Goal: Task Accomplishment & Management: Manage account settings

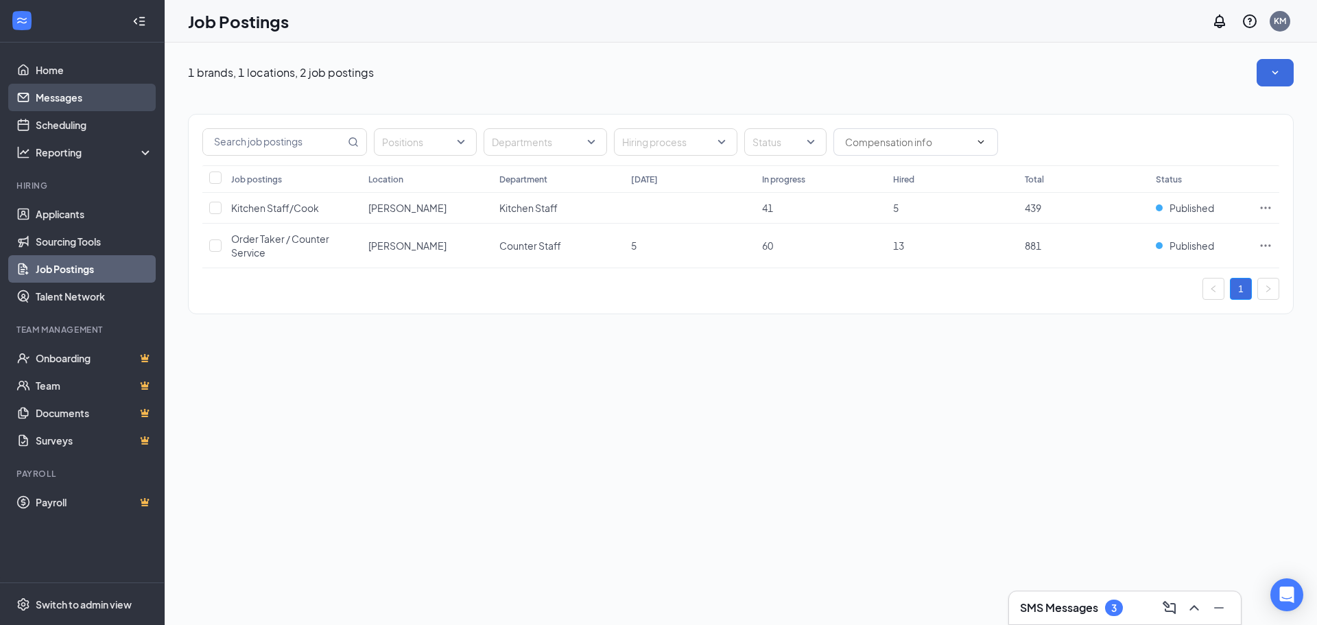
click at [64, 100] on link "Messages" at bounding box center [94, 97] width 117 height 27
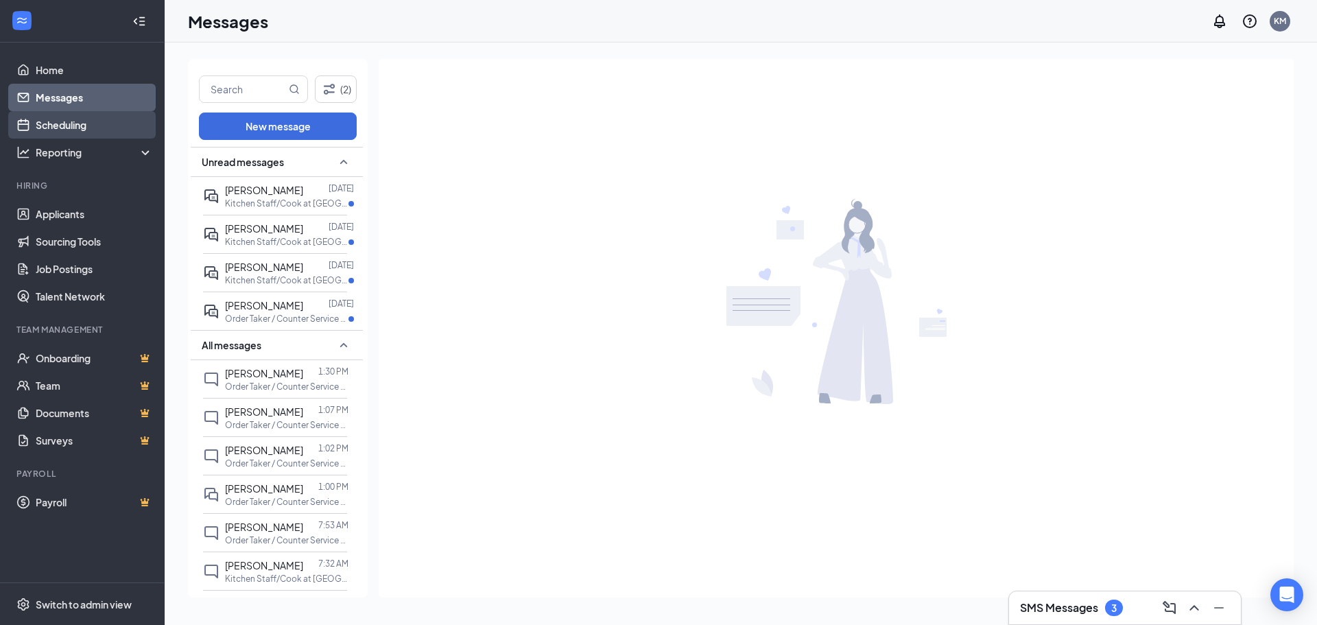
click at [65, 122] on link "Scheduling" at bounding box center [94, 124] width 117 height 27
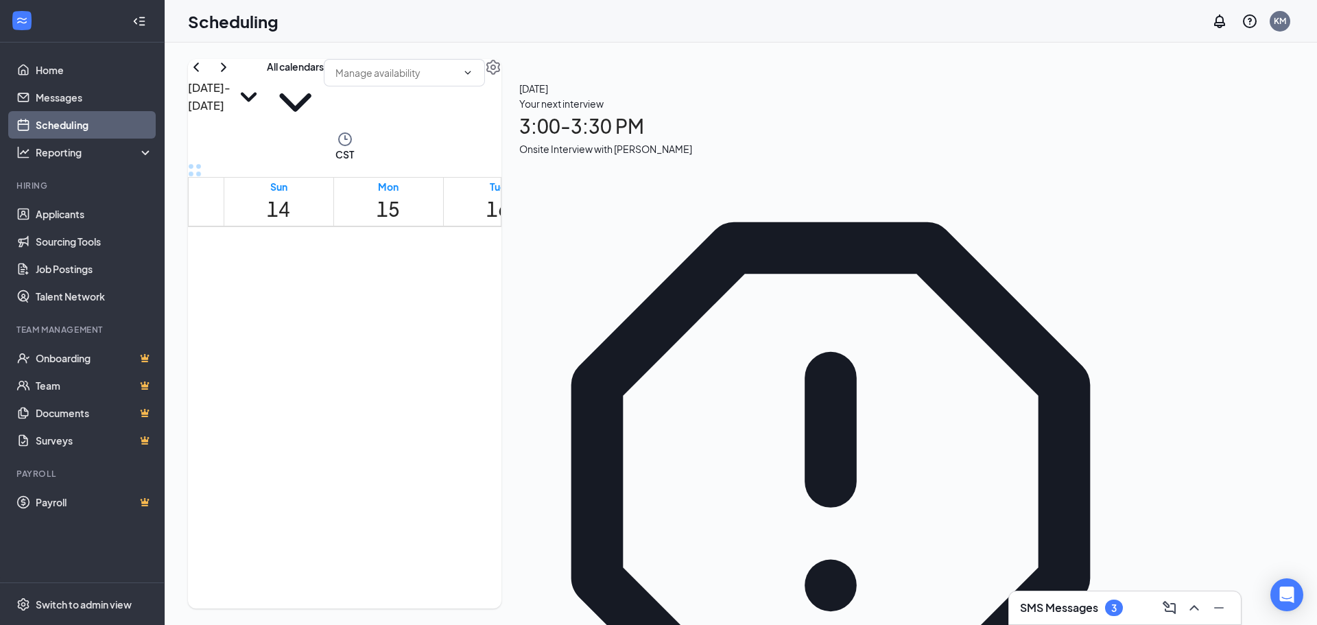
scroll to position [1223, 0]
click at [257, 96] on icon "SmallChevronDown" at bounding box center [249, 98] width 16 height 10
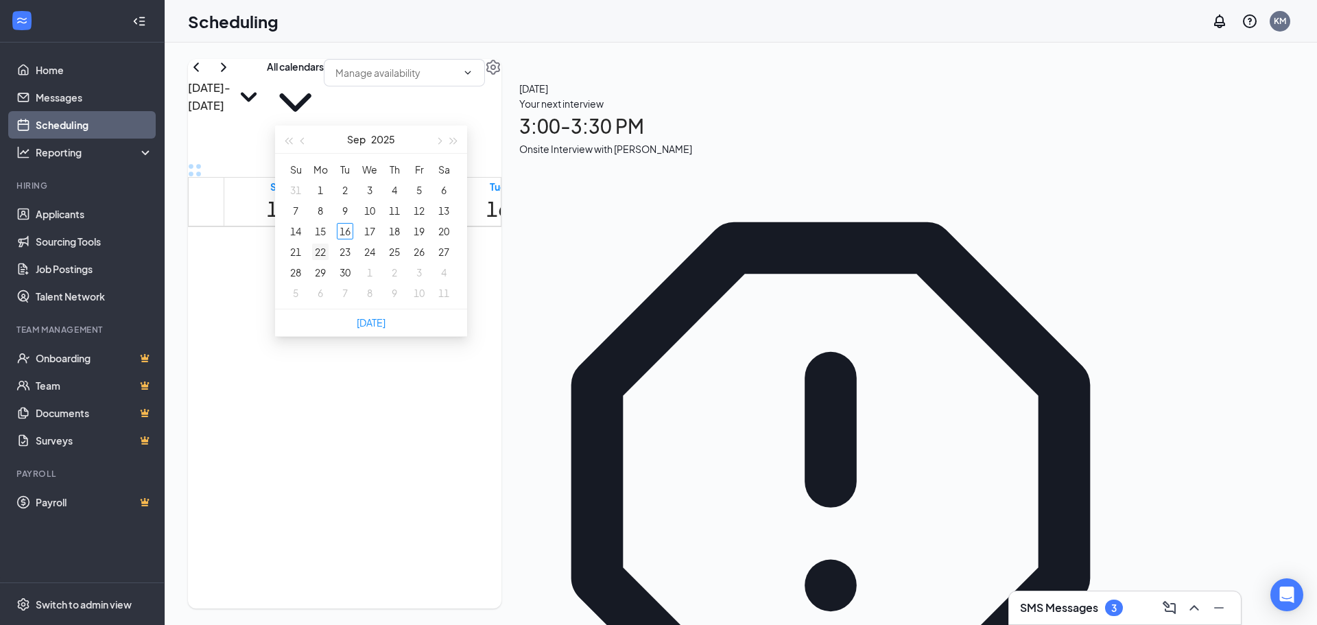
type input "[DATE]"
click at [322, 252] on div "22" at bounding box center [320, 252] width 16 height 16
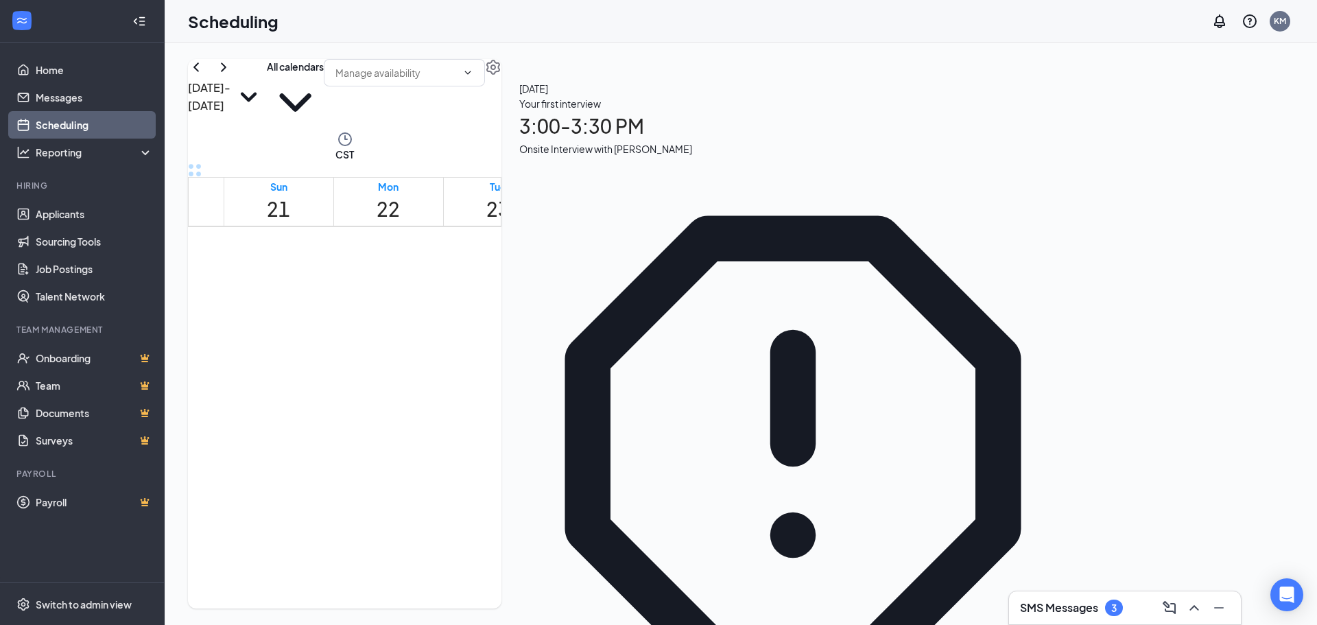
scroll to position [674, 0]
click at [199, 71] on icon "ChevronLeft" at bounding box center [195, 66] width 5 height 9
click at [232, 75] on icon "ChevronRight" at bounding box center [223, 67] width 16 height 16
click at [204, 75] on icon "ChevronLeft" at bounding box center [196, 67] width 16 height 16
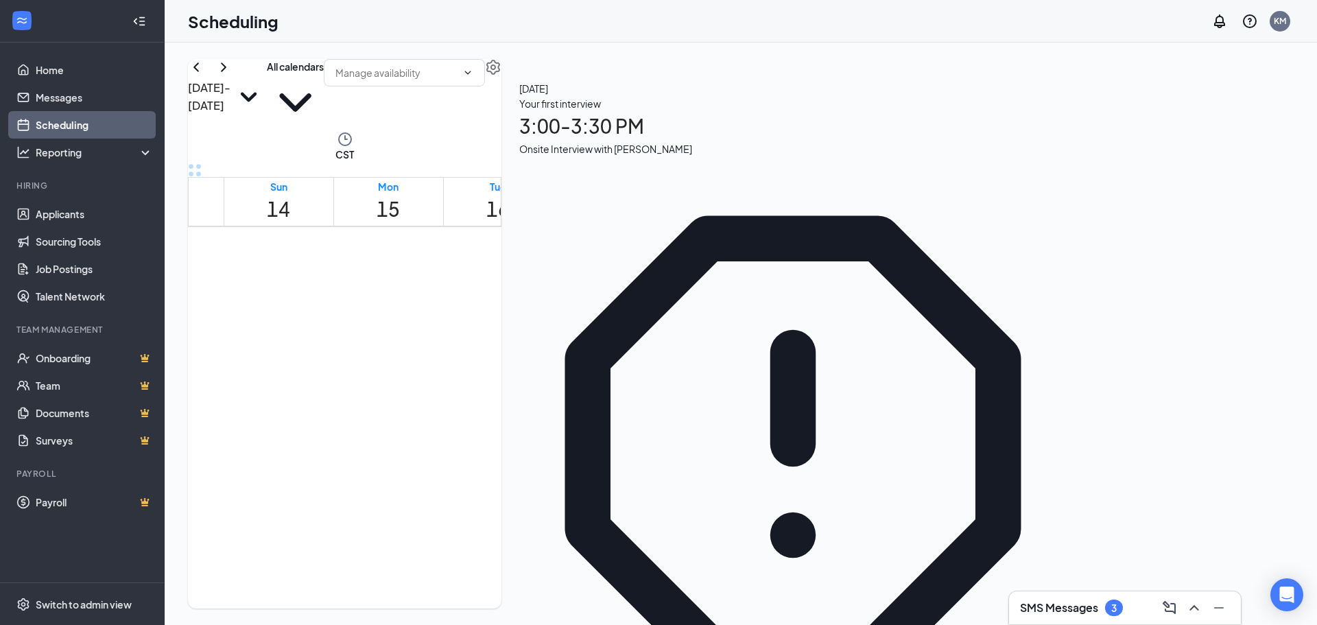
scroll to position [1223, 0]
